Goal: Task Accomplishment & Management: Use online tool/utility

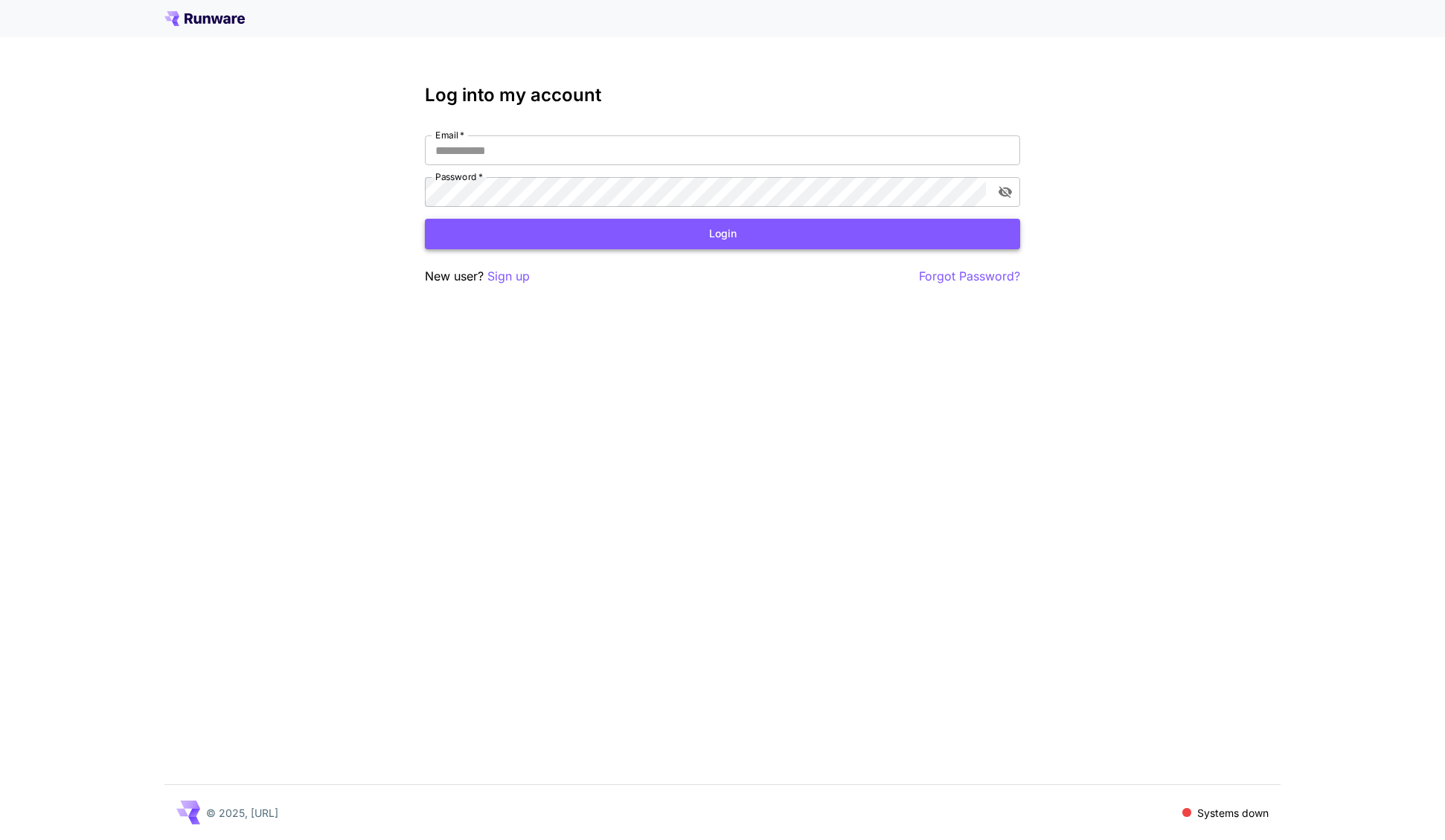
type input "**********"
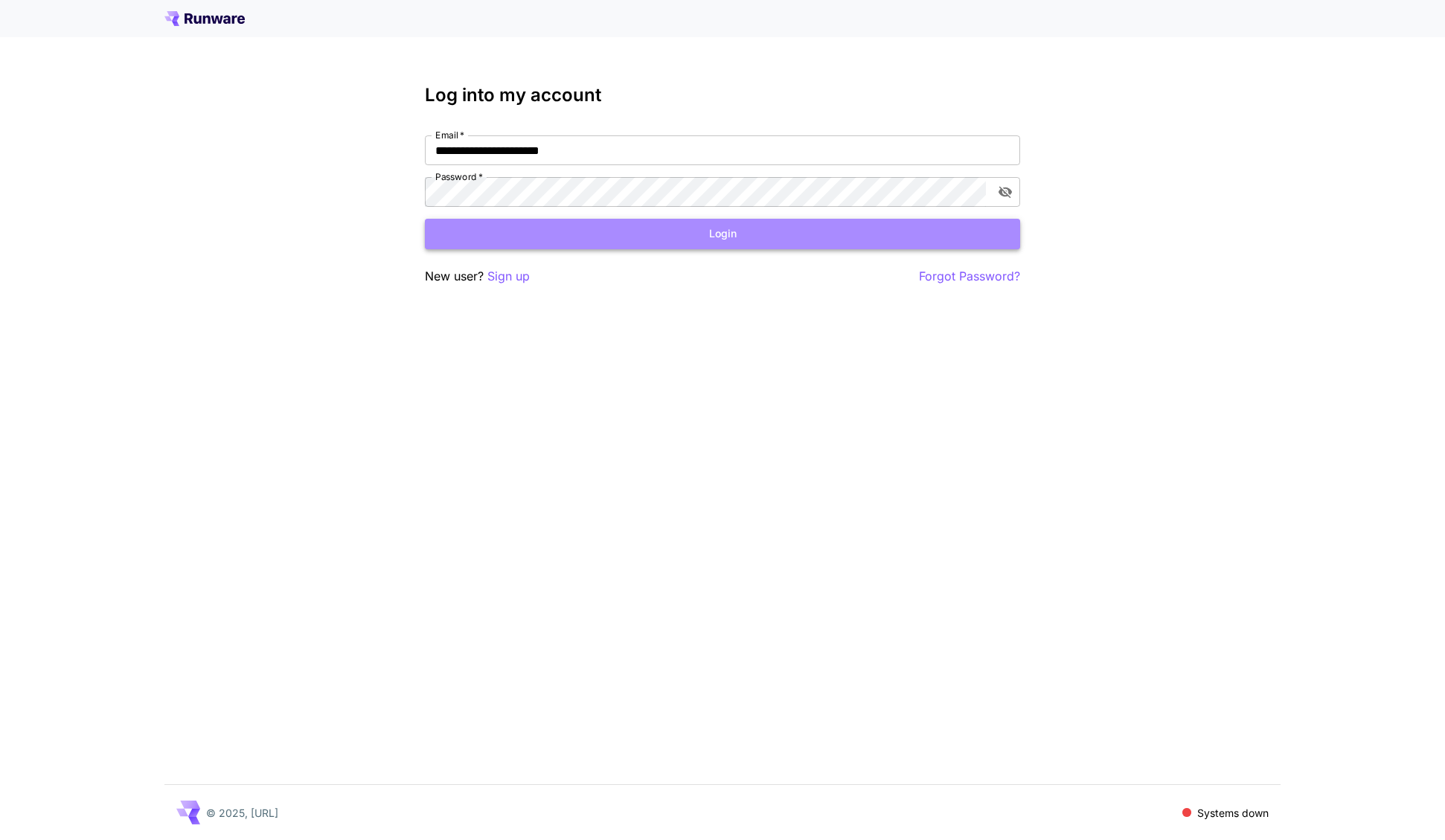
click at [713, 231] on button "Login" at bounding box center [722, 234] width 595 height 30
